Goal: Transaction & Acquisition: Purchase product/service

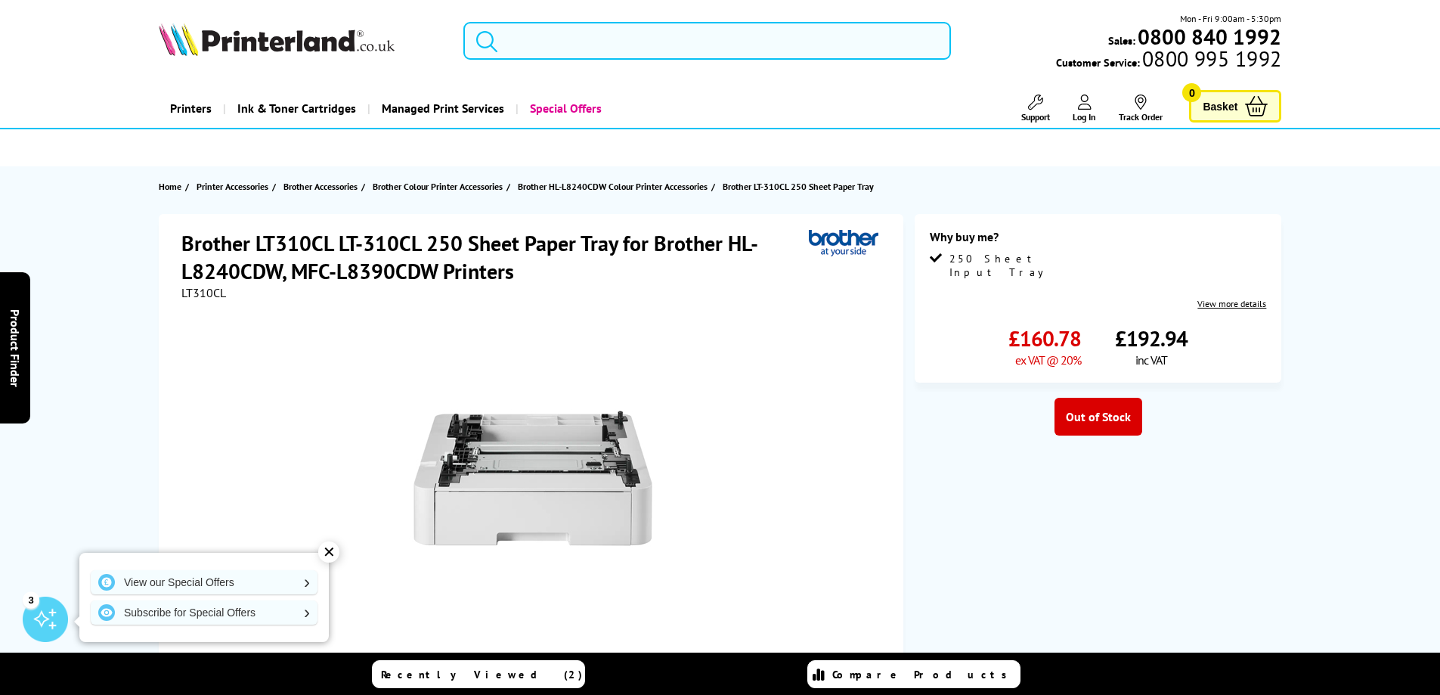
click at [685, 45] on input "search" at bounding box center [707, 41] width 488 height 38
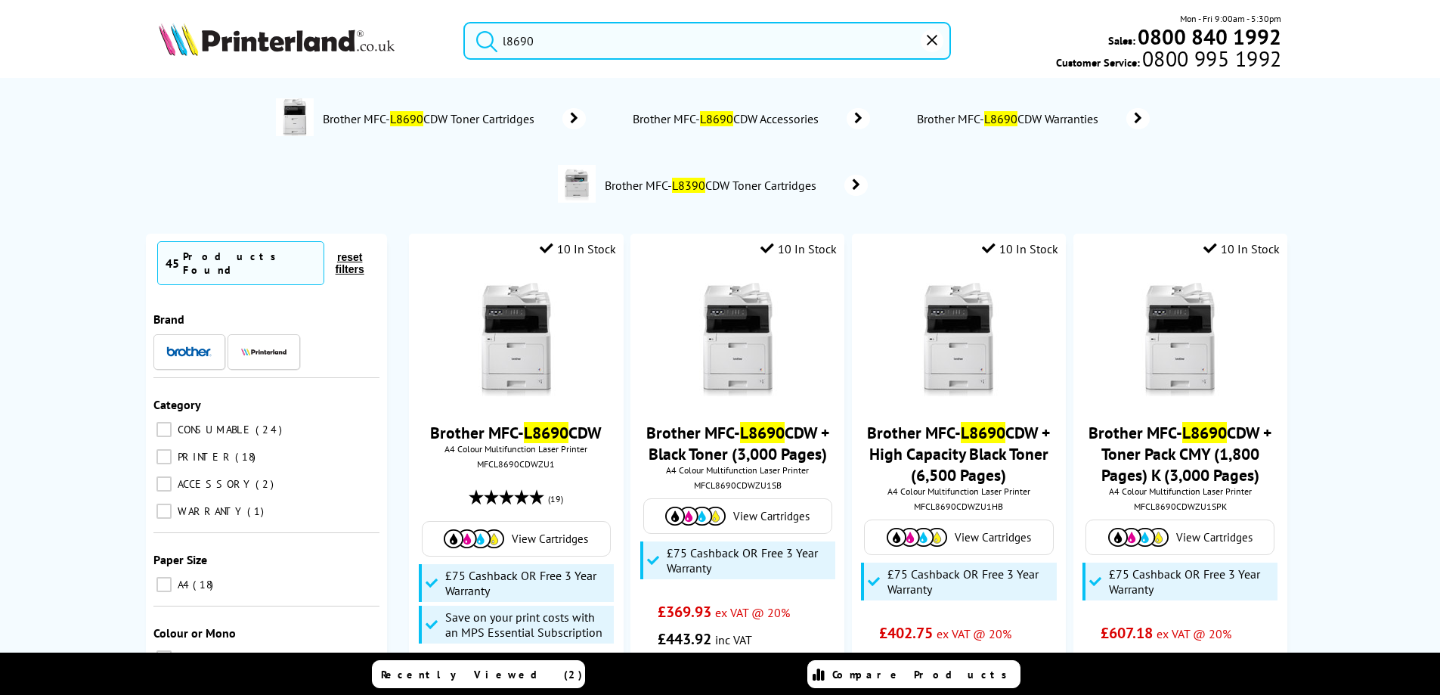
type input "l8690"
click at [464, 22] on button "submit" at bounding box center [483, 38] width 38 height 33
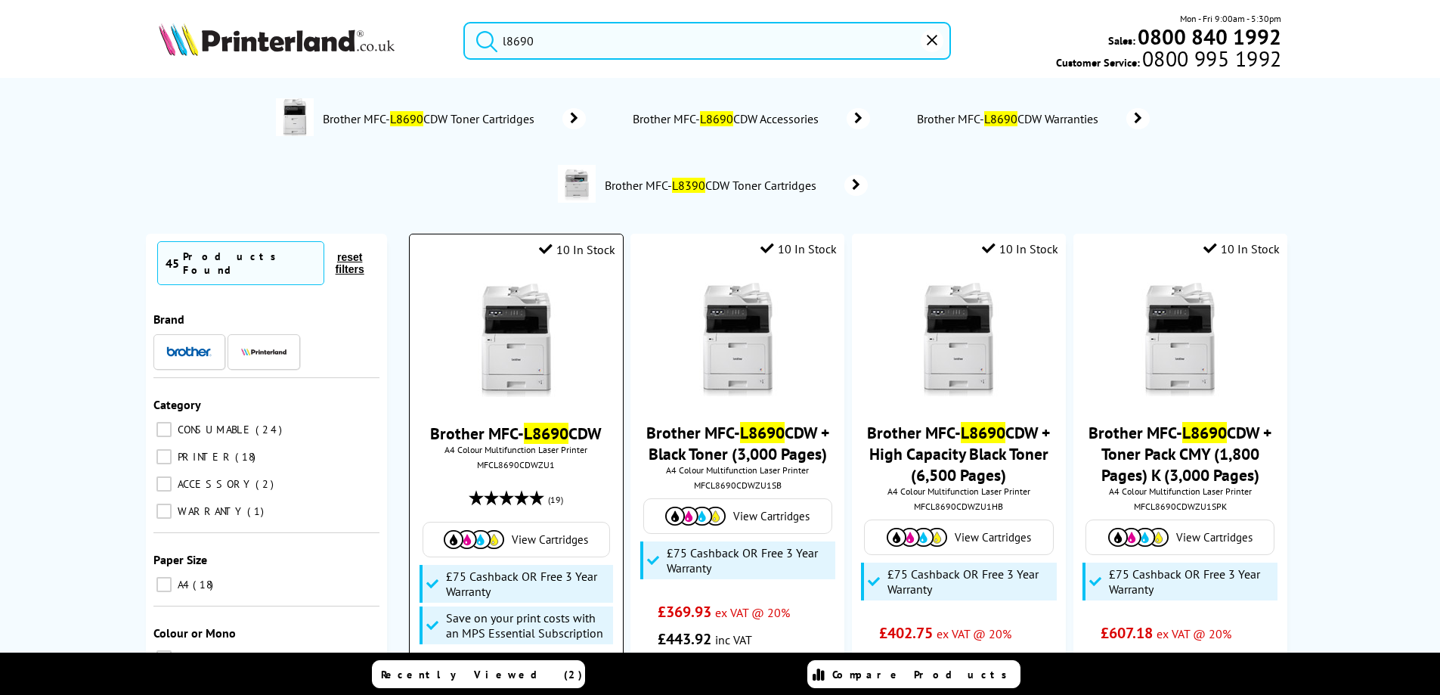
click at [563, 444] on span "A4 Colour Multifunction Laser Printer" at bounding box center [515, 449] width 197 height 11
click at [561, 430] on mark "L8690" at bounding box center [546, 433] width 45 height 21
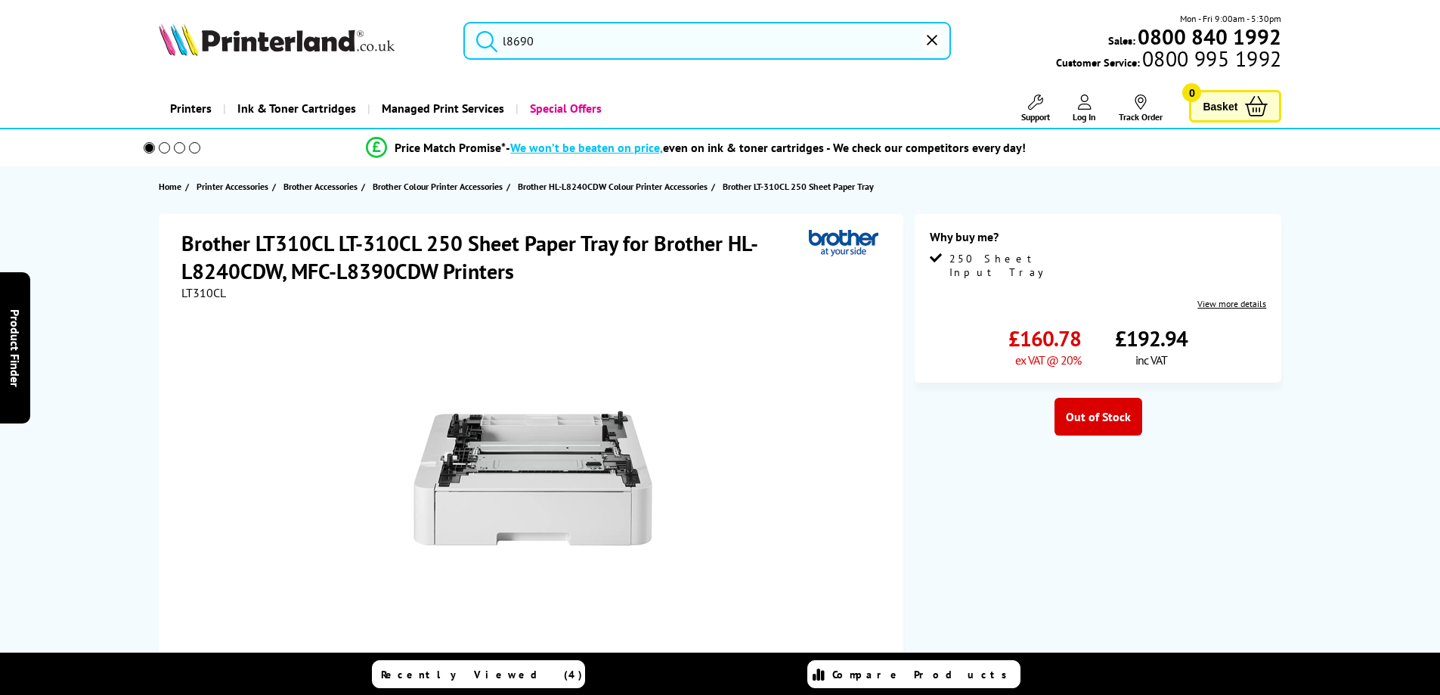
click at [541, 48] on input "l8690" at bounding box center [707, 41] width 488 height 38
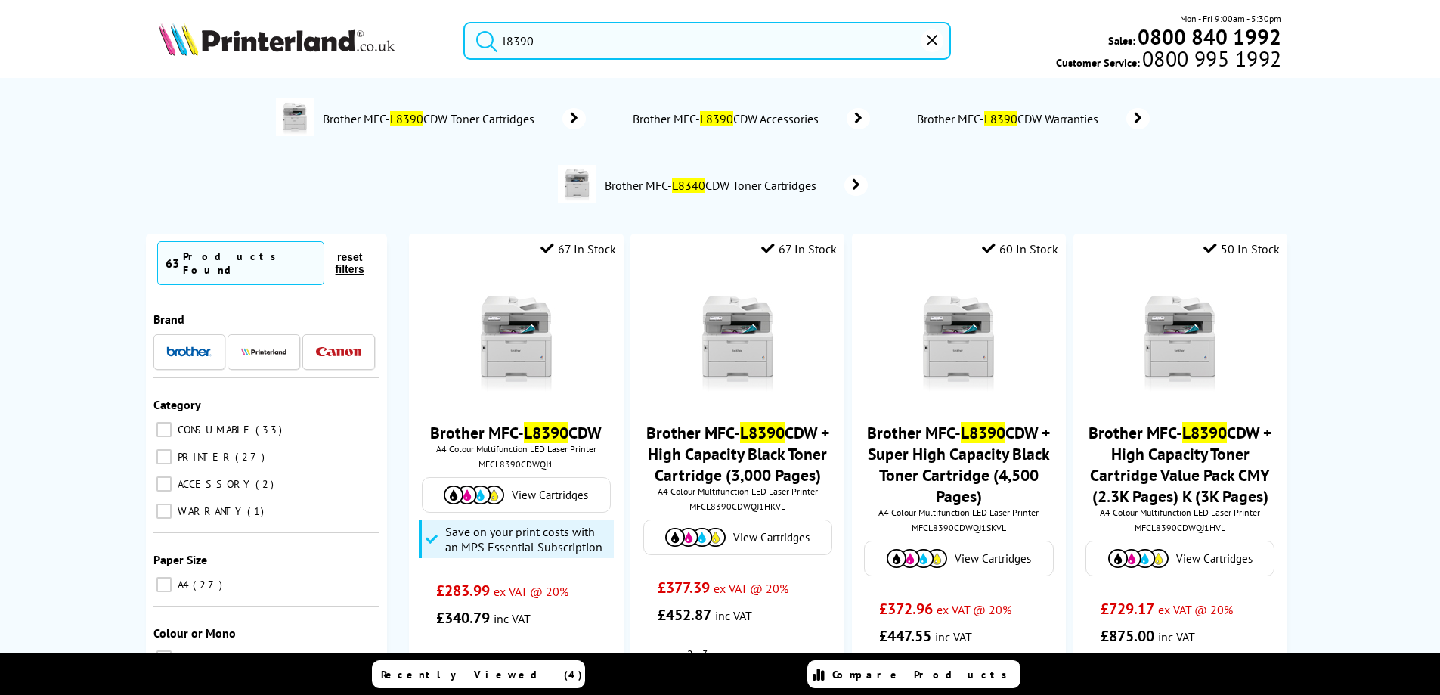
type input "l8390"
click at [464, 22] on button "submit" at bounding box center [483, 38] width 38 height 33
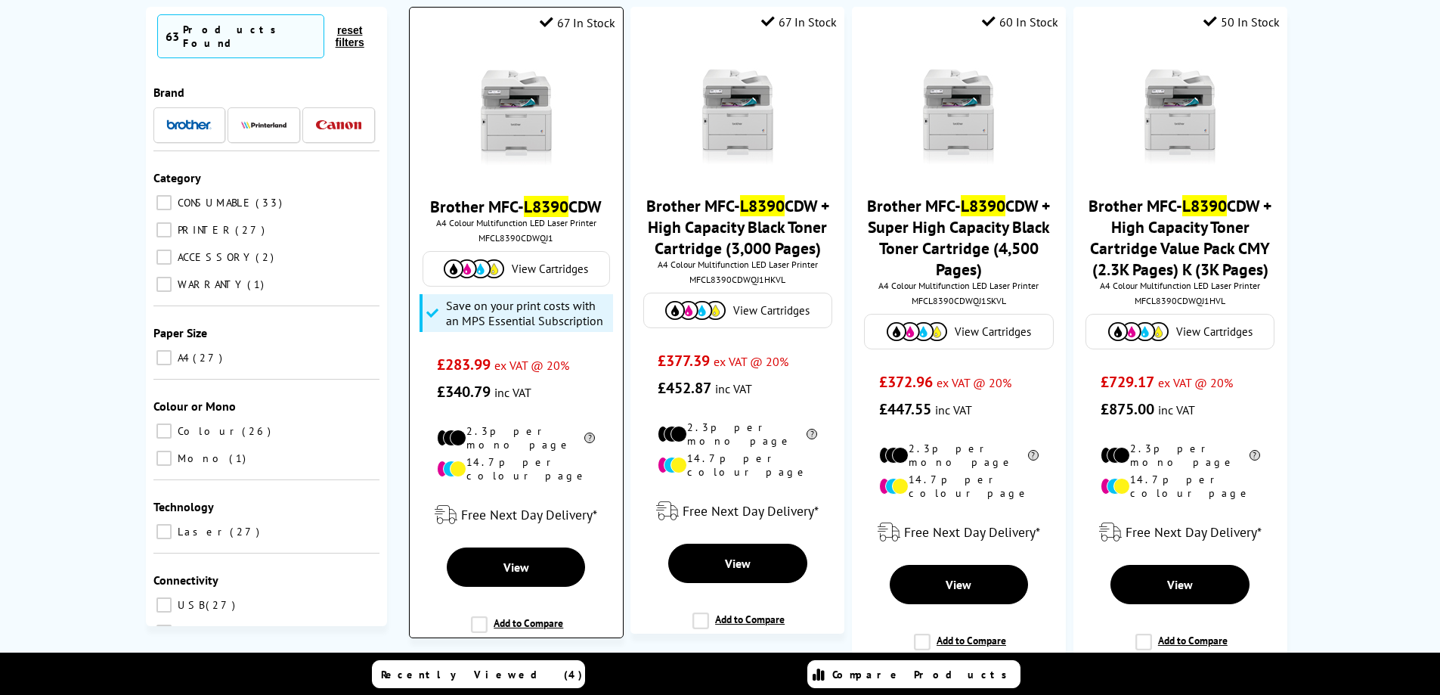
scroll to position [151, 0]
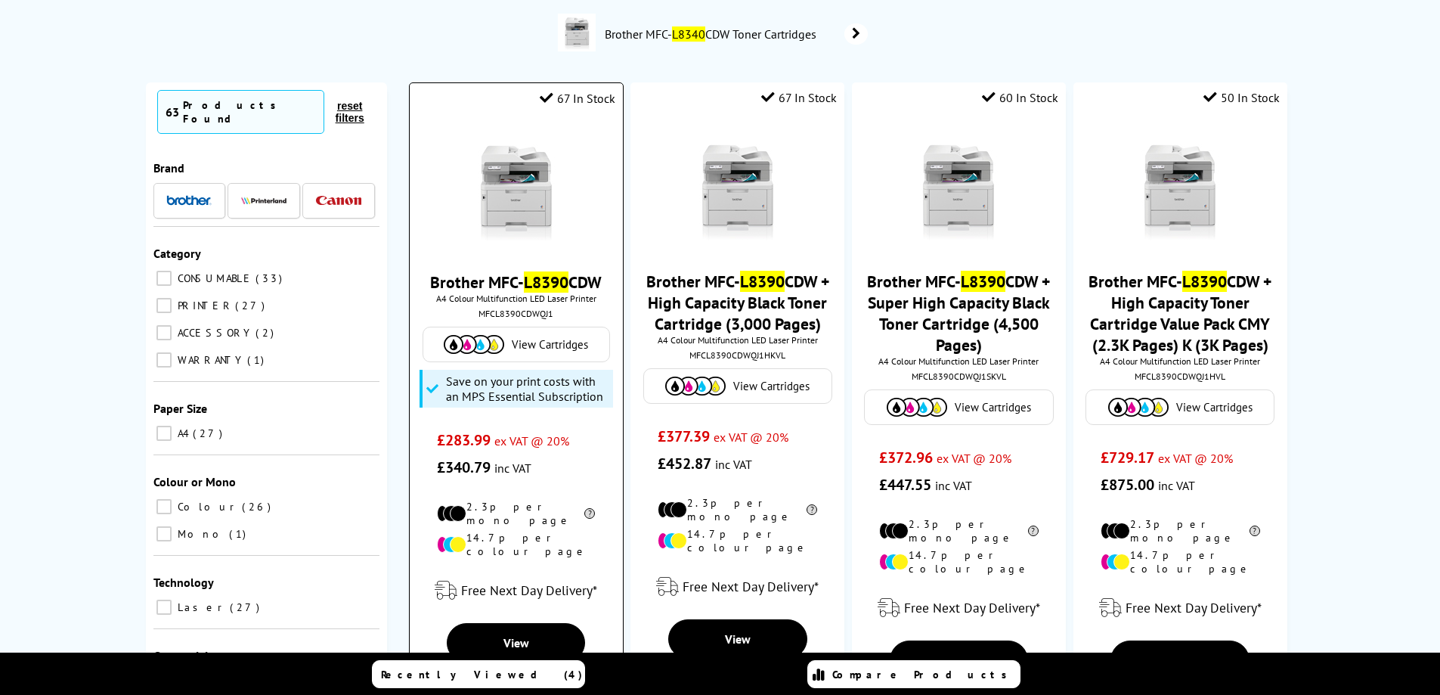
click at [552, 283] on mark "L8390" at bounding box center [546, 281] width 45 height 21
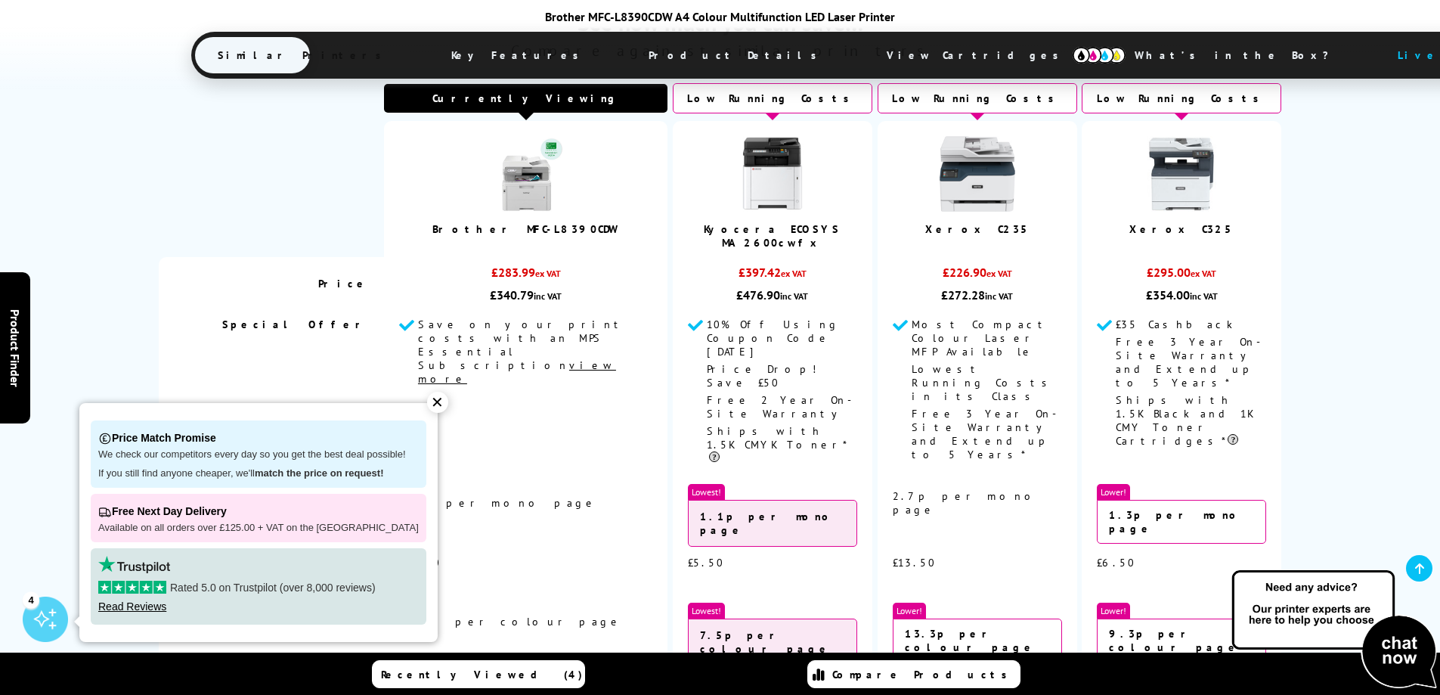
scroll to position [1408, 0]
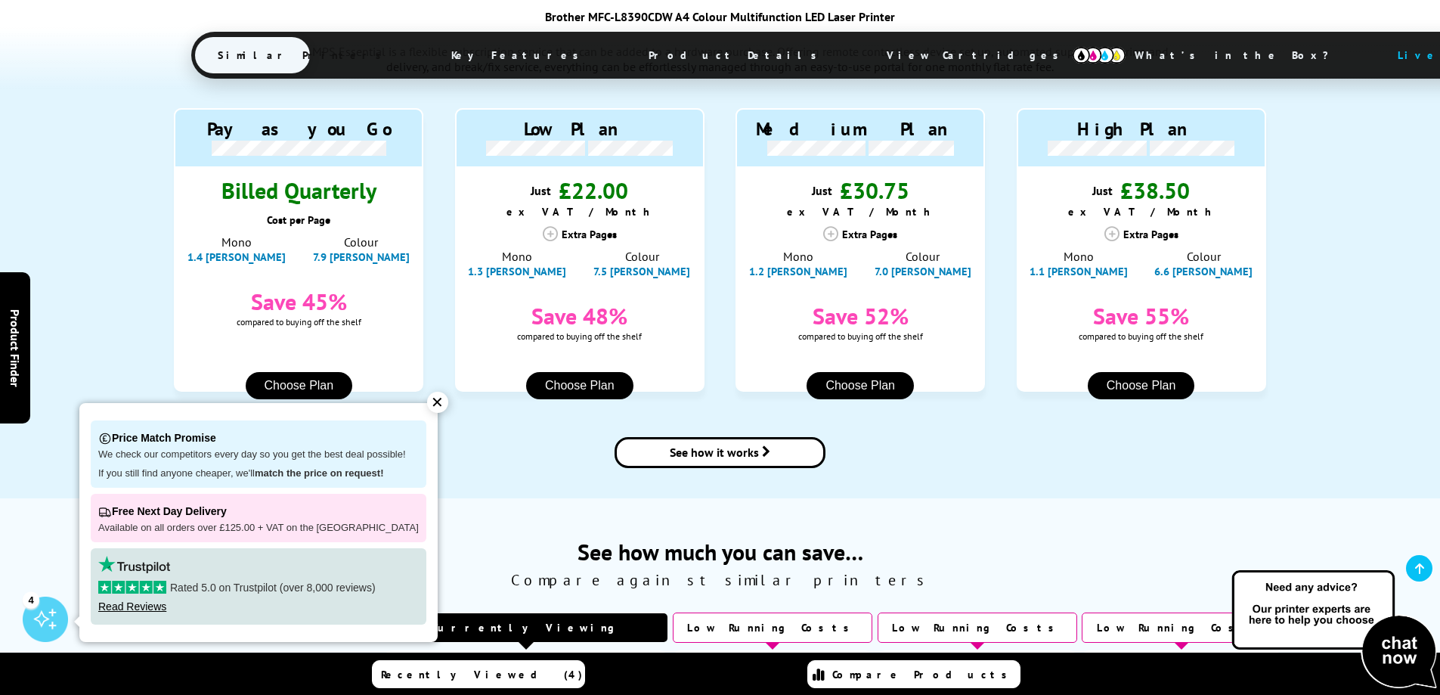
click at [864, 60] on span "View Cartridges" at bounding box center [979, 55] width 231 height 39
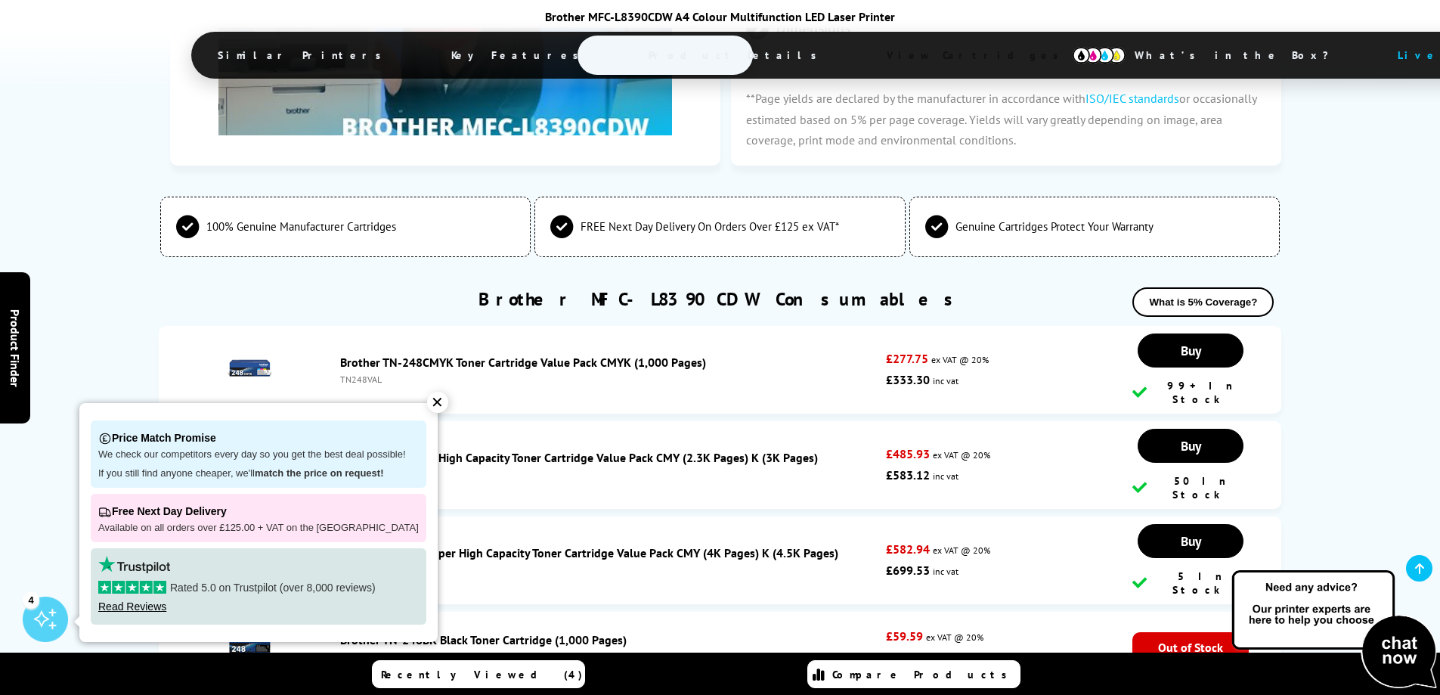
scroll to position [5288, 0]
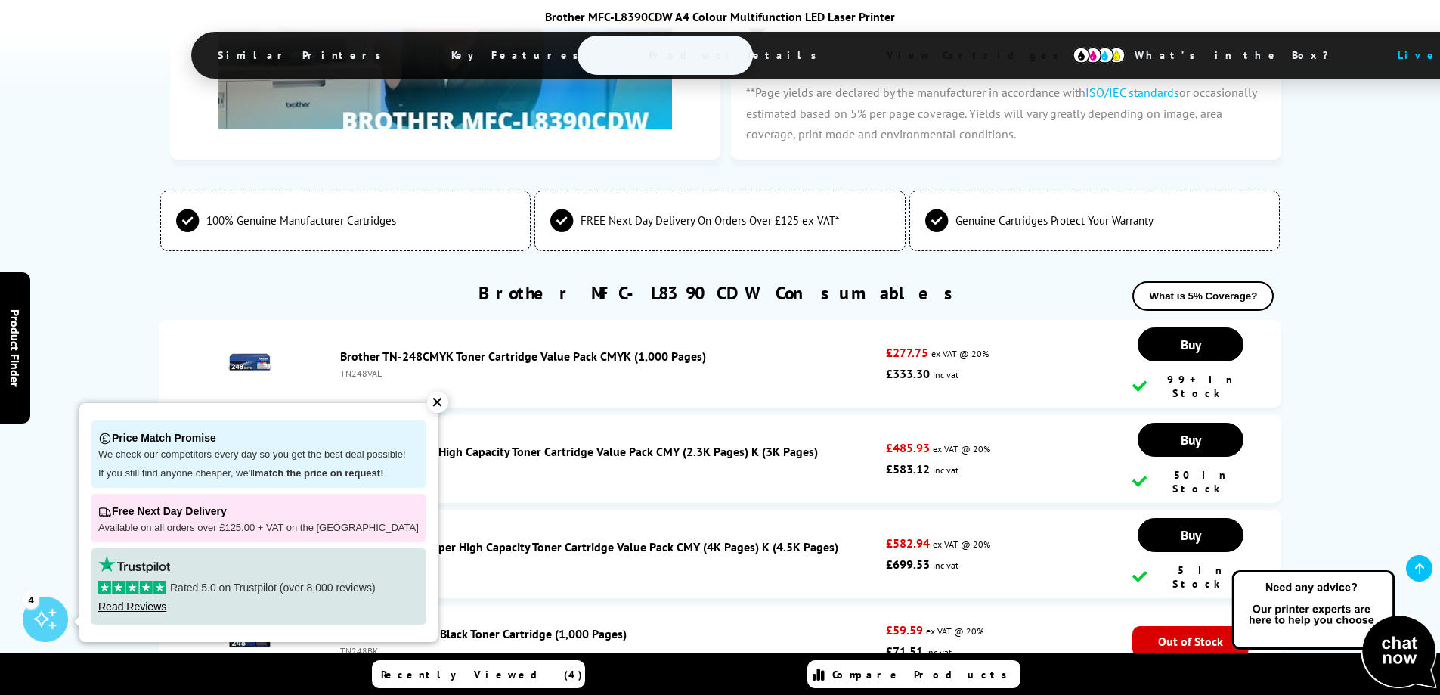
click at [427, 402] on div "✕" at bounding box center [437, 402] width 21 height 21
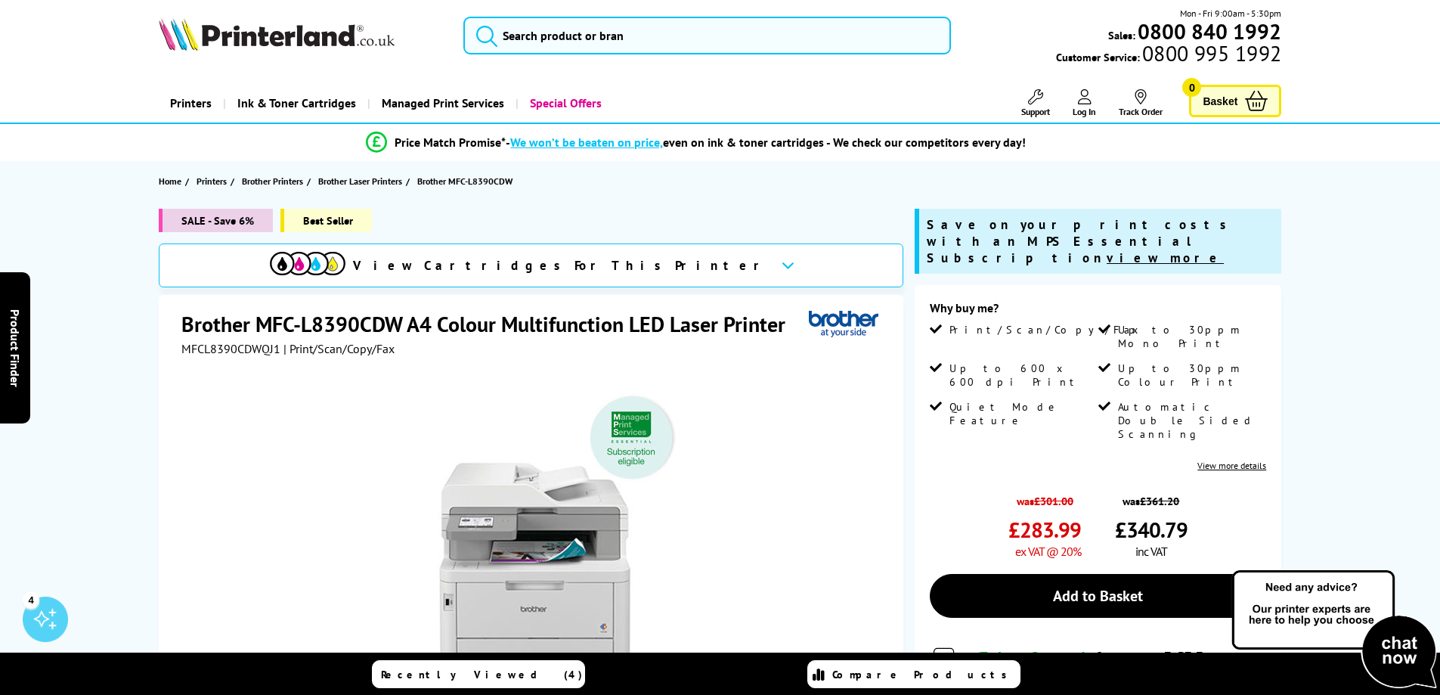
scroll to position [0, 0]
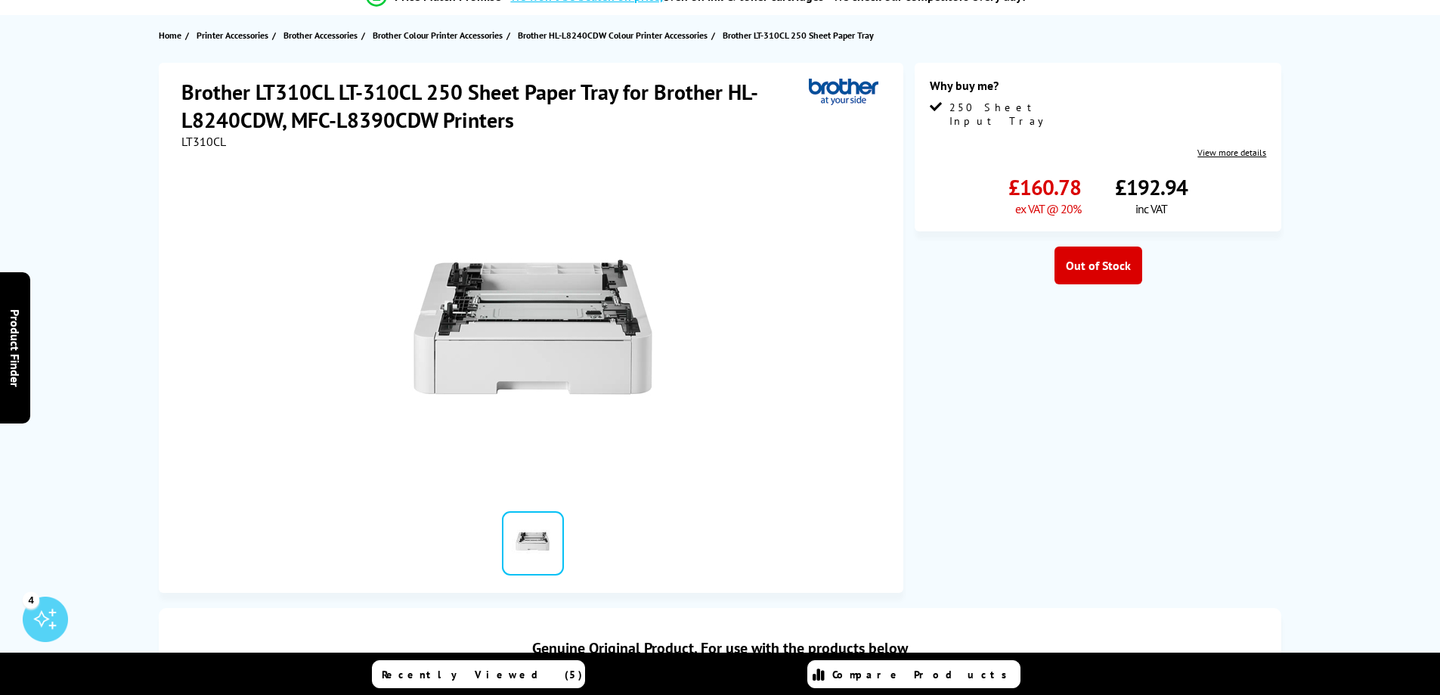
click at [302, 259] on div at bounding box center [532, 320] width 703 height 342
